Goal: Check status

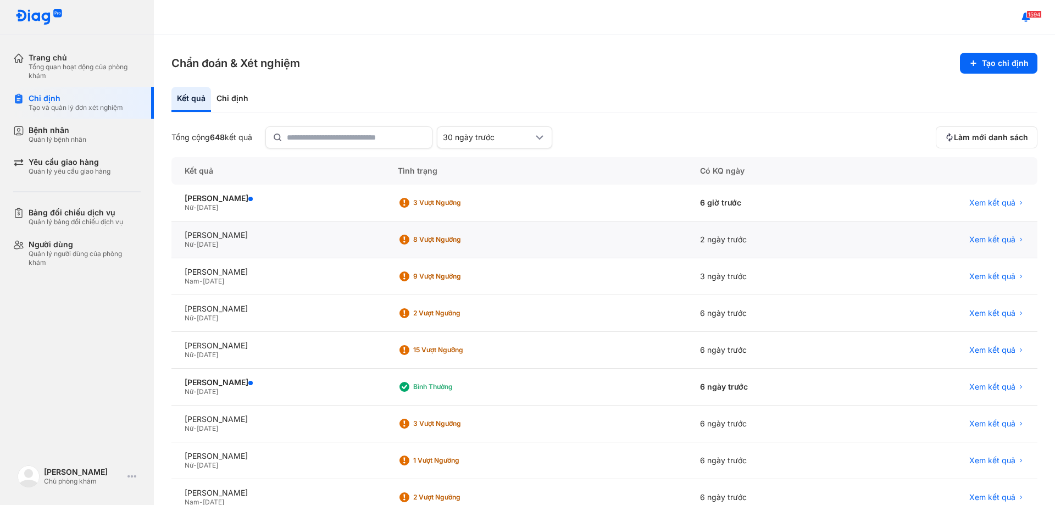
click at [218, 242] on span "[DATE]" at bounding box center [207, 244] width 21 height 8
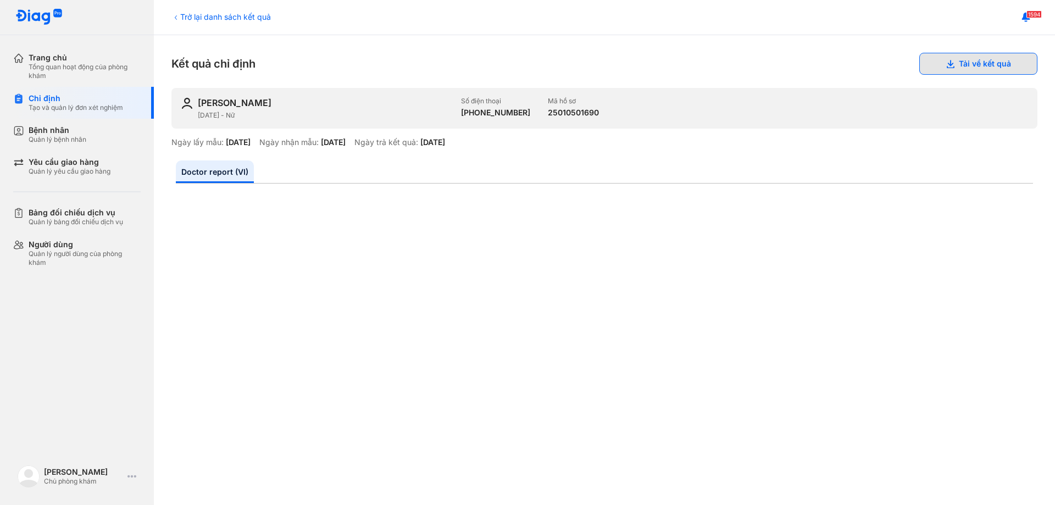
click at [945, 62] on icon at bounding box center [949, 63] width 9 height 9
